Goal: Task Accomplishment & Management: Complete application form

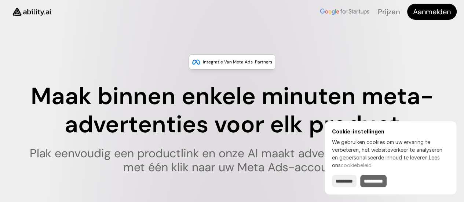
click at [368, 180] on input "**********" at bounding box center [373, 181] width 26 height 12
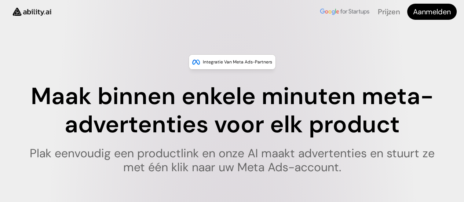
type input "******"
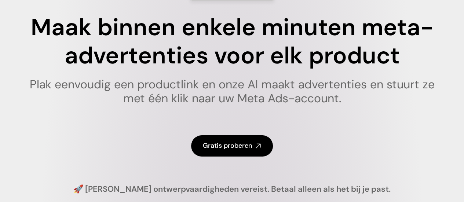
scroll to position [73, 0]
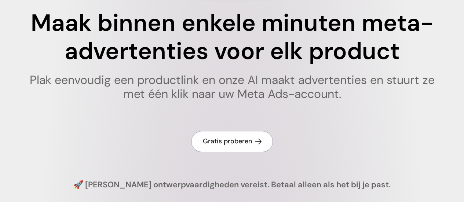
click at [229, 146] on font "Gratis proberen" at bounding box center [227, 141] width 49 height 9
